Goal: Find specific page/section: Find specific page/section

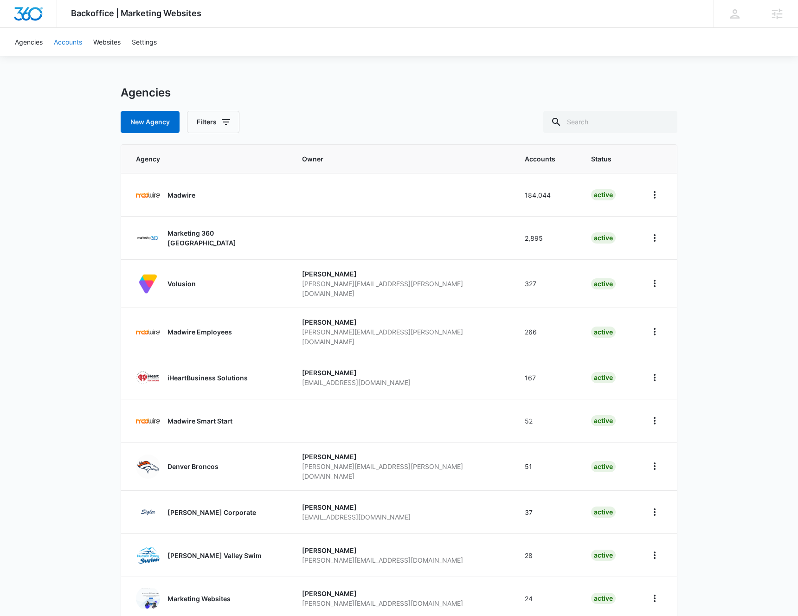
click at [76, 43] on link "Accounts" at bounding box center [67, 42] width 39 height 28
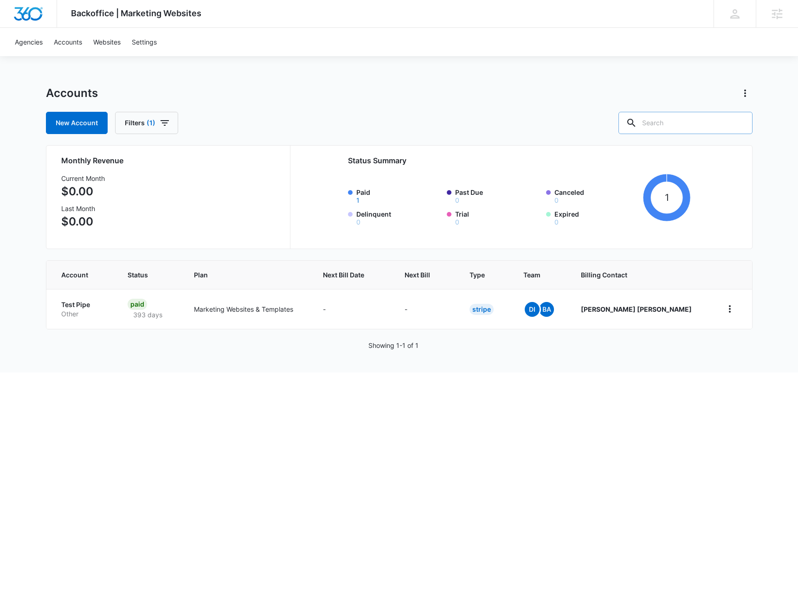
click at [709, 125] on input "text" at bounding box center [685, 123] width 134 height 22
paste input "M37094"
type input "M37094"
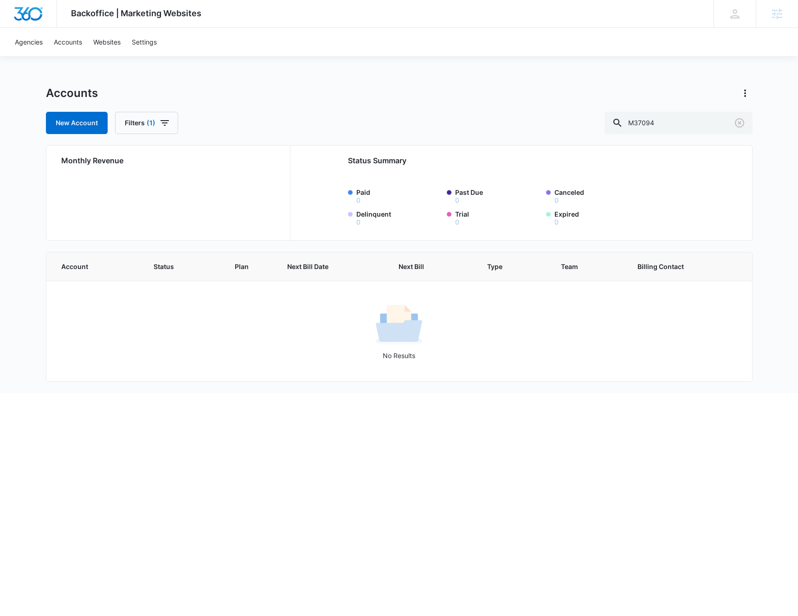
click at [134, 14] on span "Backoffice | Marketing Websites" at bounding box center [136, 13] width 130 height 10
click at [32, 46] on link "Agencies" at bounding box center [28, 42] width 39 height 28
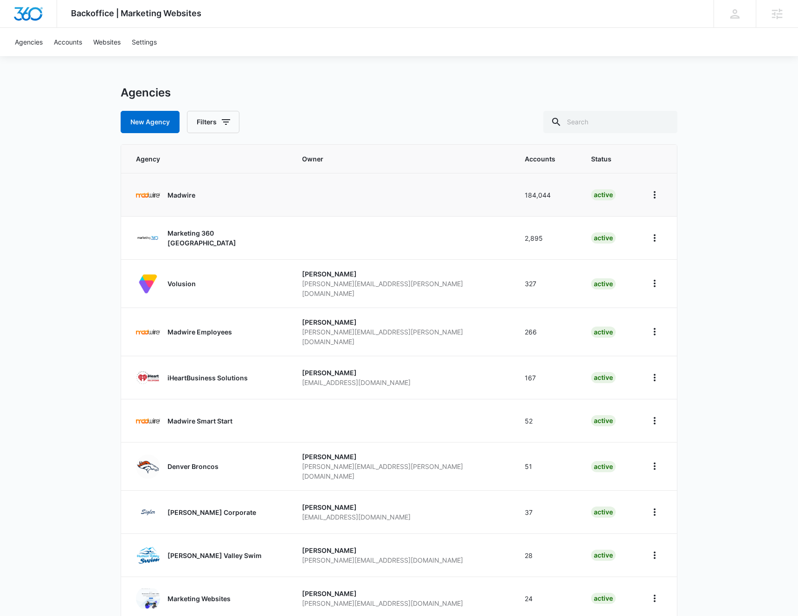
click at [182, 199] on p "Madwire" at bounding box center [181, 195] width 28 height 10
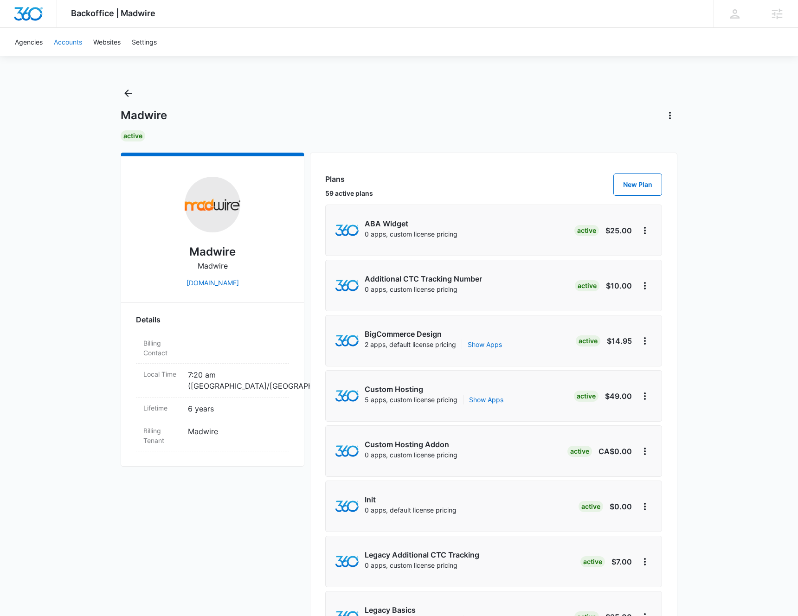
click at [60, 45] on link "Accounts" at bounding box center [67, 42] width 39 height 28
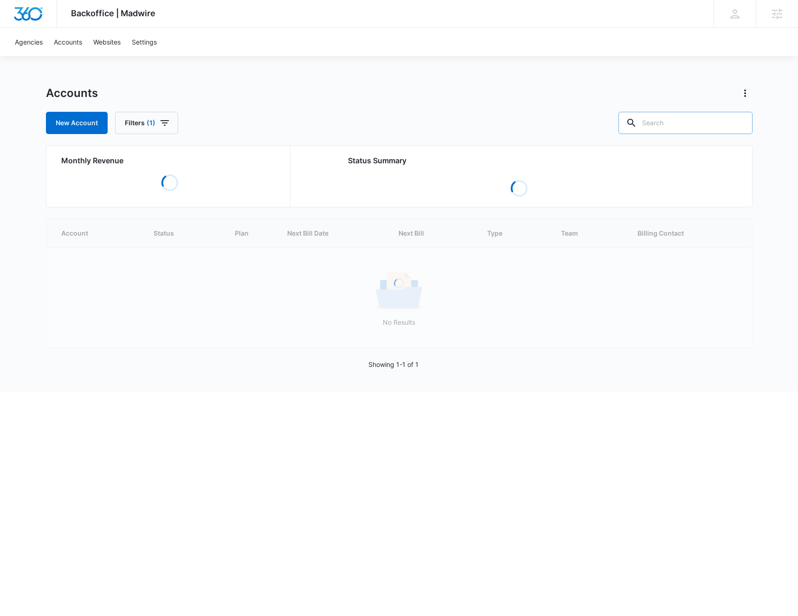
click at [676, 128] on input "text" at bounding box center [685, 123] width 134 height 22
paste input "M37094"
type input "M37094"
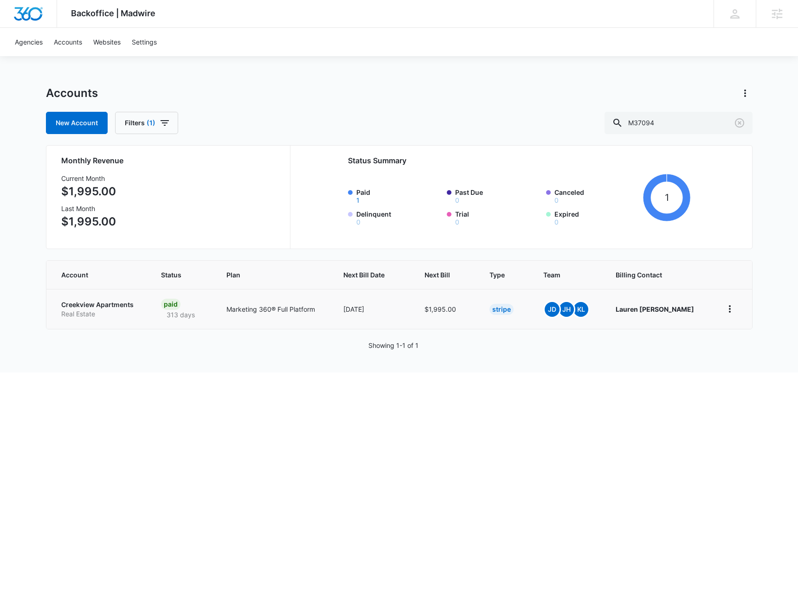
click at [111, 304] on p "Creekview Apartments" at bounding box center [100, 304] width 78 height 9
click at [688, 122] on input "M37094" at bounding box center [678, 123] width 148 height 22
paste input "11467"
type input "M311467"
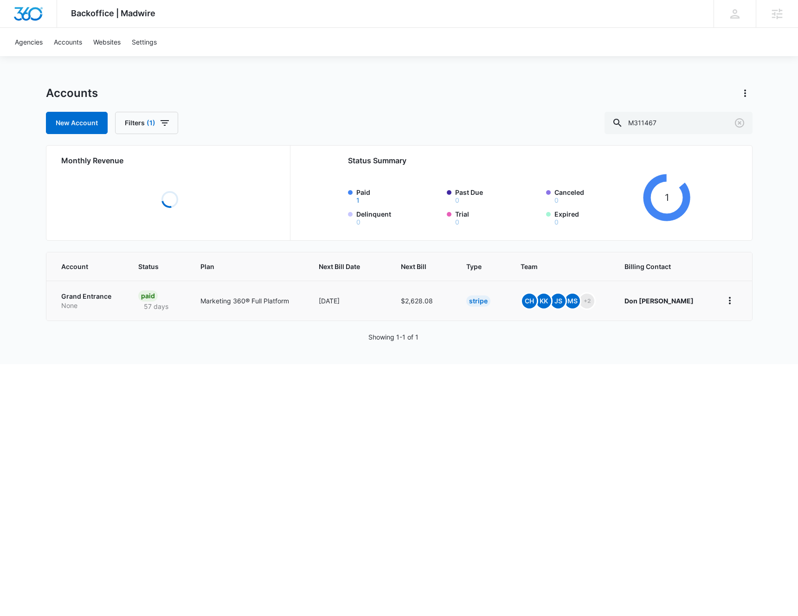
click at [89, 301] on p "Grand Entrance" at bounding box center [88, 296] width 55 height 9
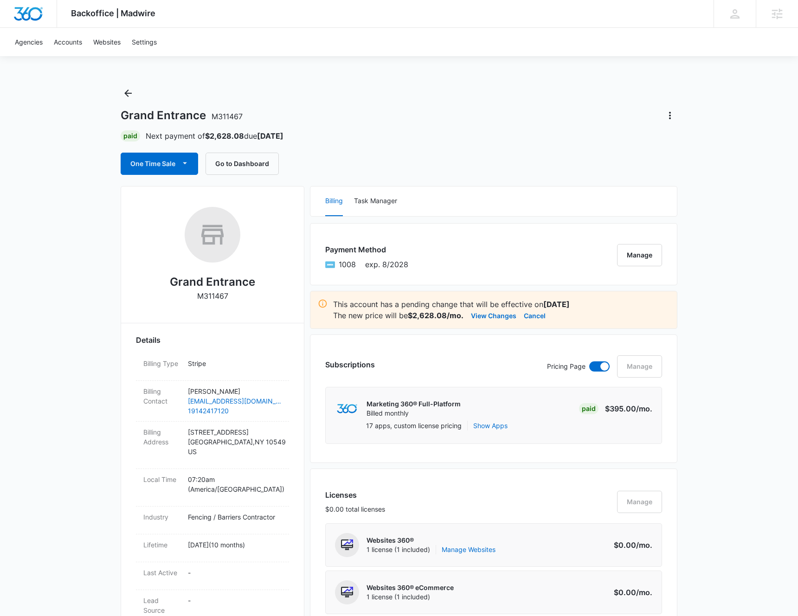
click at [423, 125] on div "Grand Entrance M311467 Paid Next payment of $2,628.08 due [DATE] One Time Sale …" at bounding box center [399, 130] width 557 height 89
